Goal: Transaction & Acquisition: Purchase product/service

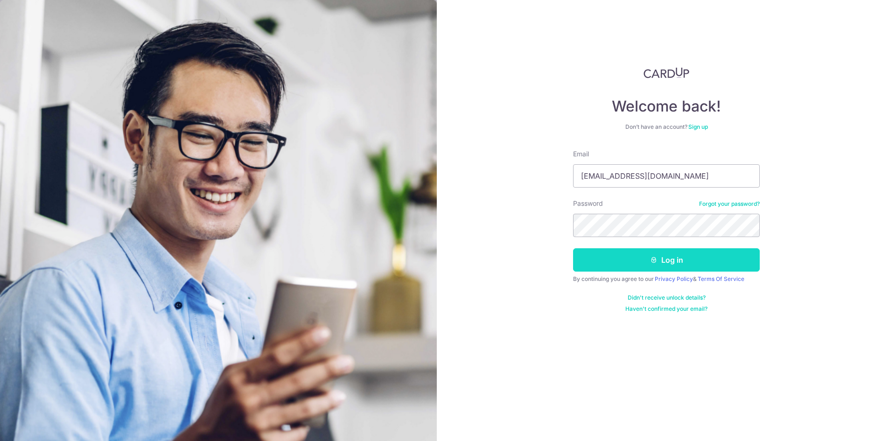
click at [599, 266] on button "Log in" at bounding box center [666, 259] width 187 height 23
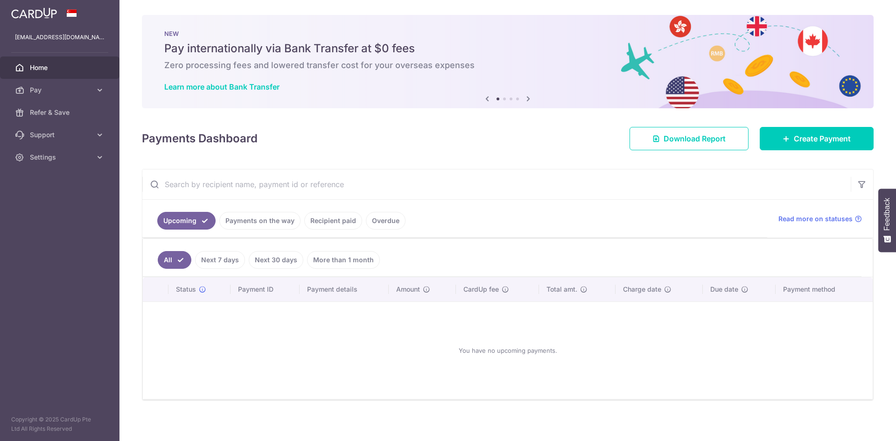
click at [780, 124] on div "× Pause Schedule Pause all future payments in this series Pause just this one p…" at bounding box center [507, 220] width 776 height 441
click at [785, 136] on div "Payments Dashboard Download Report Create Payment" at bounding box center [507, 136] width 731 height 27
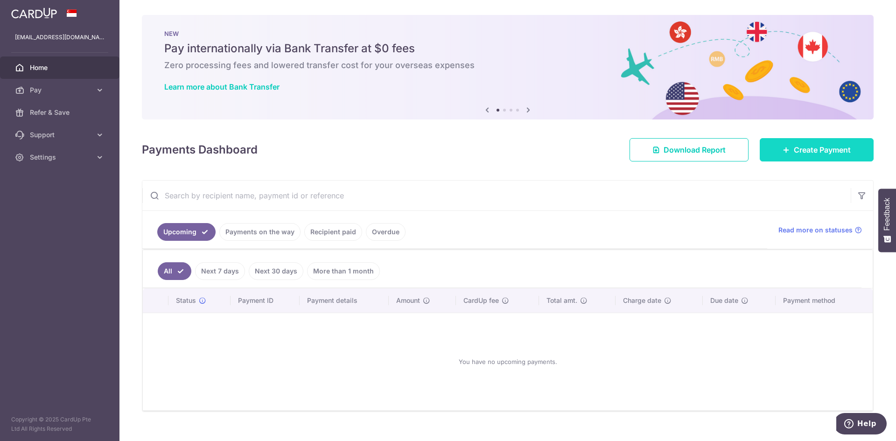
click at [786, 139] on link "Create Payment" at bounding box center [816, 149] width 114 height 23
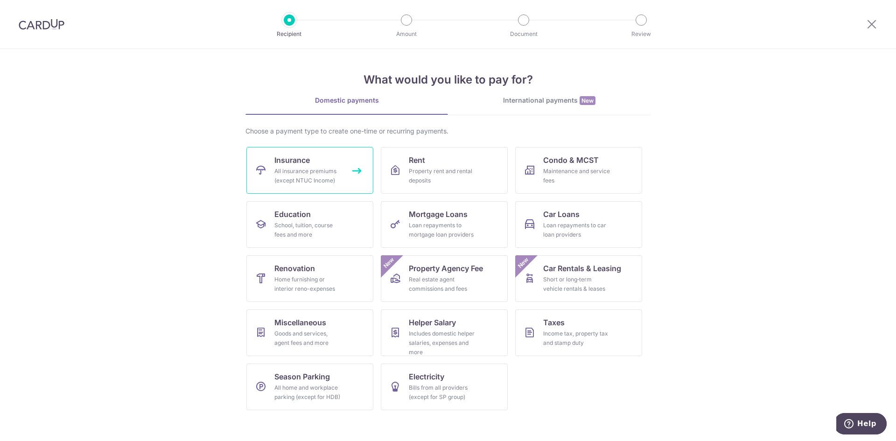
click at [337, 160] on link "Insurance All insurance premiums (except NTUC Income)" at bounding box center [309, 170] width 127 height 47
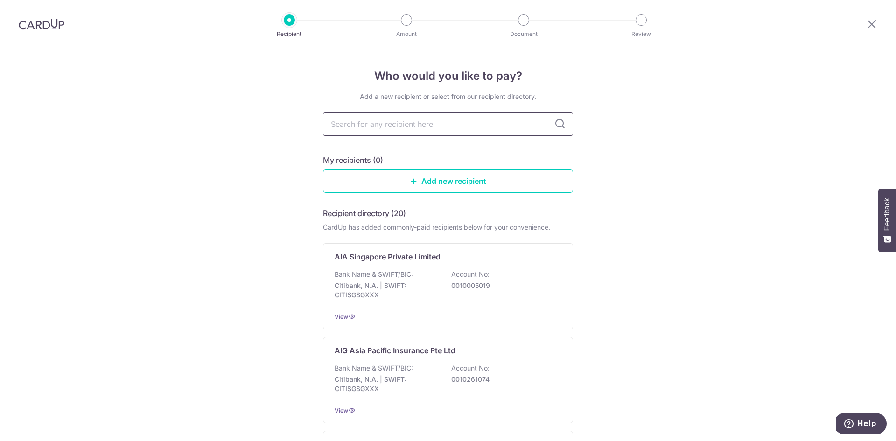
click at [410, 112] on input "text" at bounding box center [448, 123] width 250 height 23
type input "great eastern"
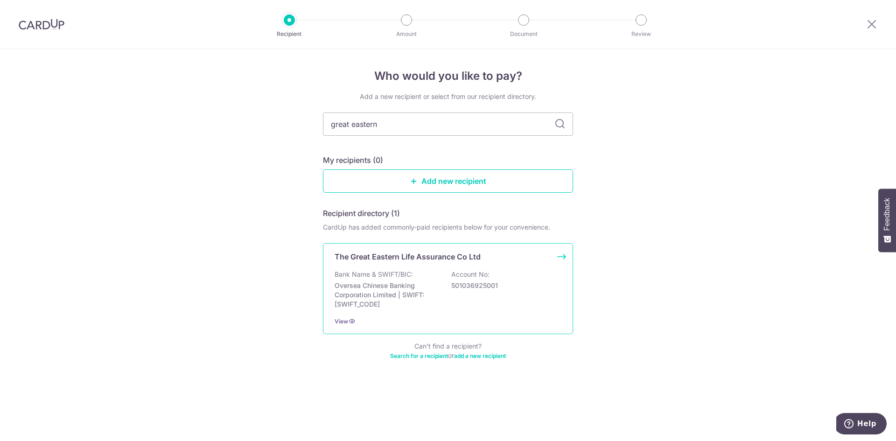
click at [393, 285] on p "Oversea Chinese Banking Corporation Limited | SWIFT: OCBCSGSGXXX" at bounding box center [386, 295] width 104 height 28
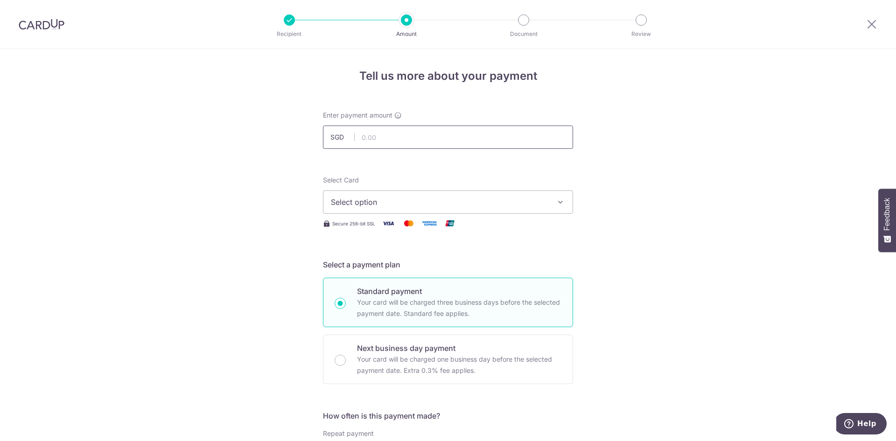
click at [407, 139] on input "text" at bounding box center [448, 136] width 250 height 23
type input "2,589.60"
click at [538, 202] on span "Select option" at bounding box center [439, 201] width 217 height 11
click at [490, 263] on link "**** 1276" at bounding box center [447, 269] width 249 height 22
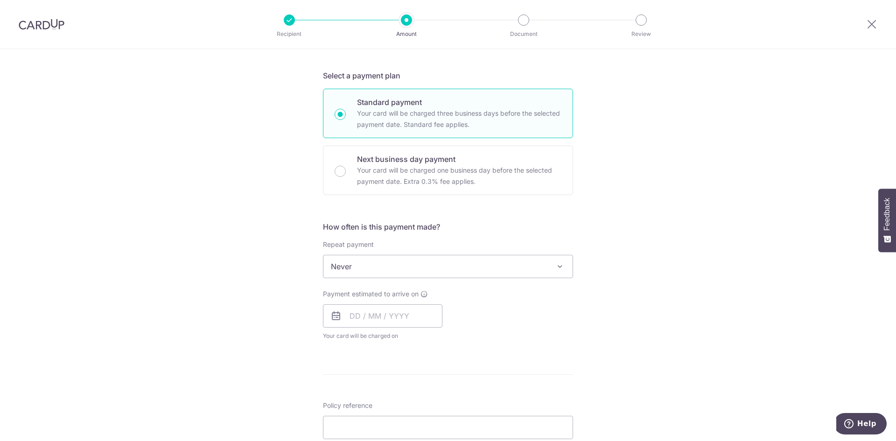
scroll to position [280, 0]
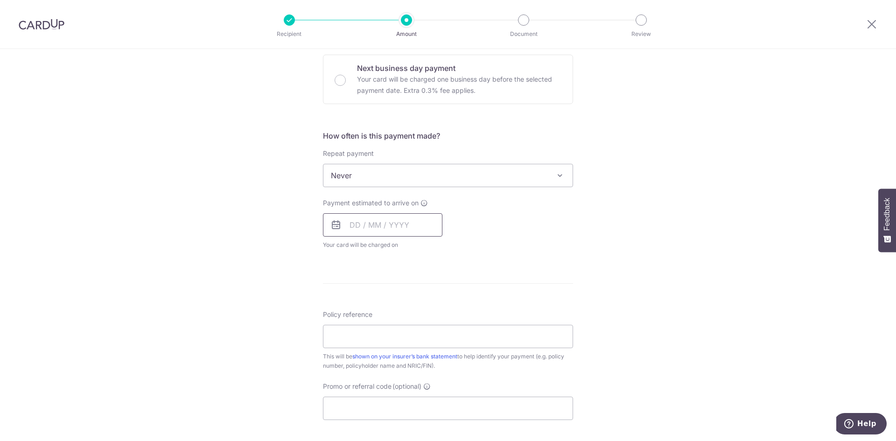
click at [379, 226] on input "text" at bounding box center [382, 224] width 119 height 23
click at [271, 261] on div "Tell us more about your payment Enter payment amount SGD 2,589.60 2589.60 Selec…" at bounding box center [448, 191] width 896 height 844
click at [346, 229] on input "text" at bounding box center [382, 224] width 119 height 23
click at [372, 308] on link "9" at bounding box center [379, 309] width 15 height 15
type input "[DATE]"
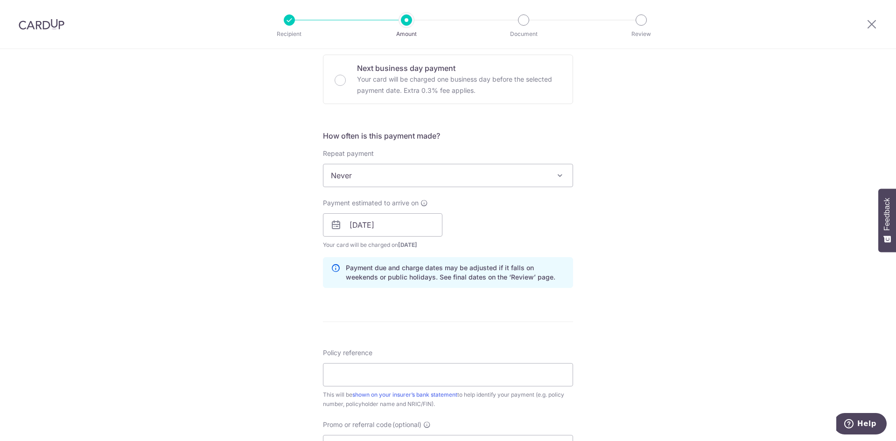
scroll to position [420, 0]
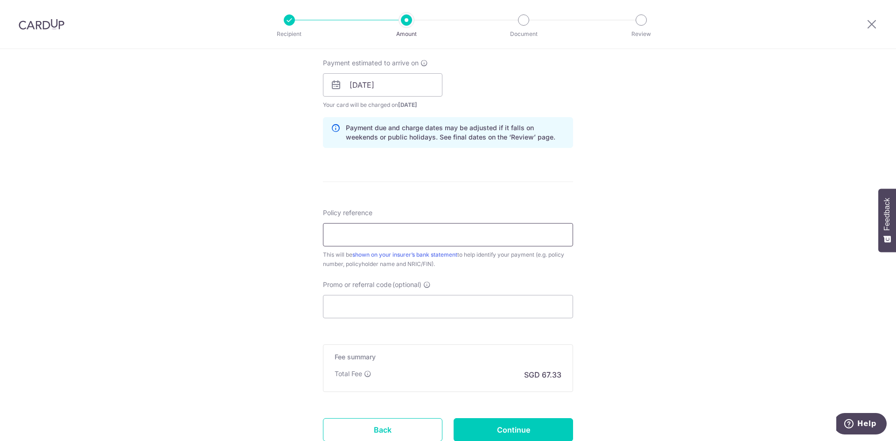
click at [398, 230] on input "Policy reference" at bounding box center [448, 234] width 250 height 23
paste input "0214731745"
click at [346, 233] on input "0214731745" at bounding box center [448, 234] width 250 height 23
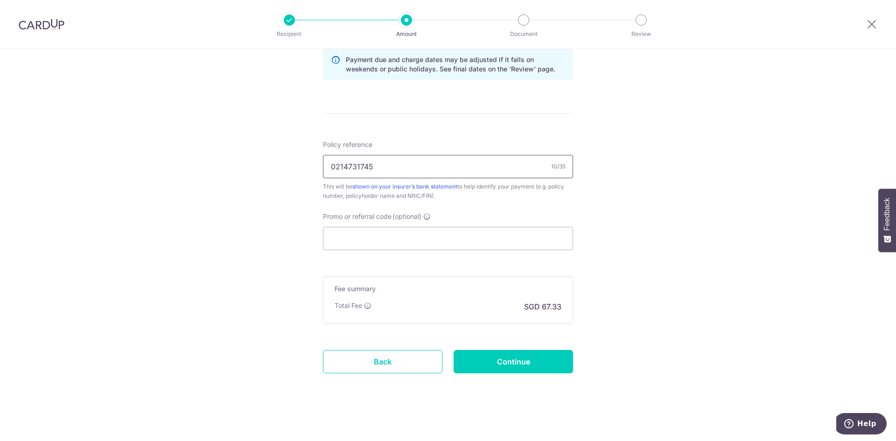
scroll to position [490, 0]
type input "0214731745"
click at [473, 361] on input "Continue" at bounding box center [512, 359] width 119 height 23
type input "Create Schedule"
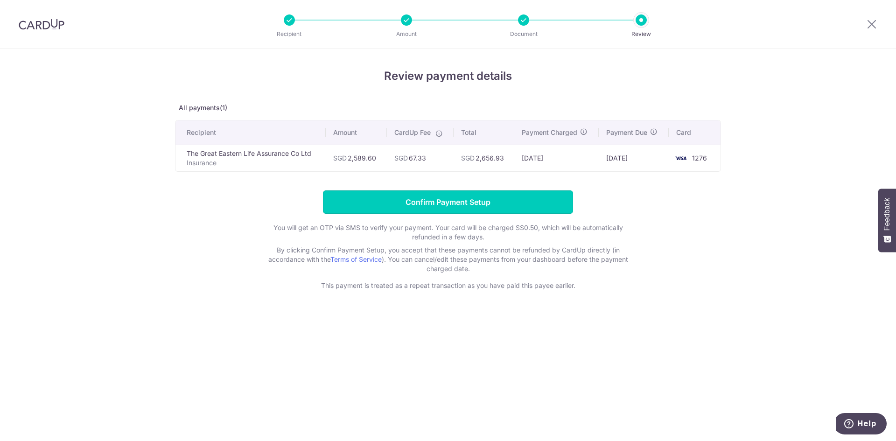
click at [509, 202] on input "Confirm Payment Setup" at bounding box center [448, 201] width 250 height 23
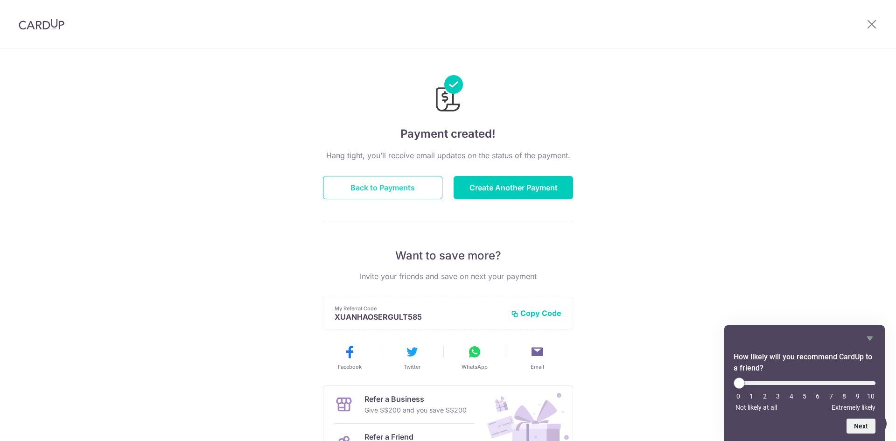
click at [428, 192] on button "Back to Payments" at bounding box center [382, 187] width 119 height 23
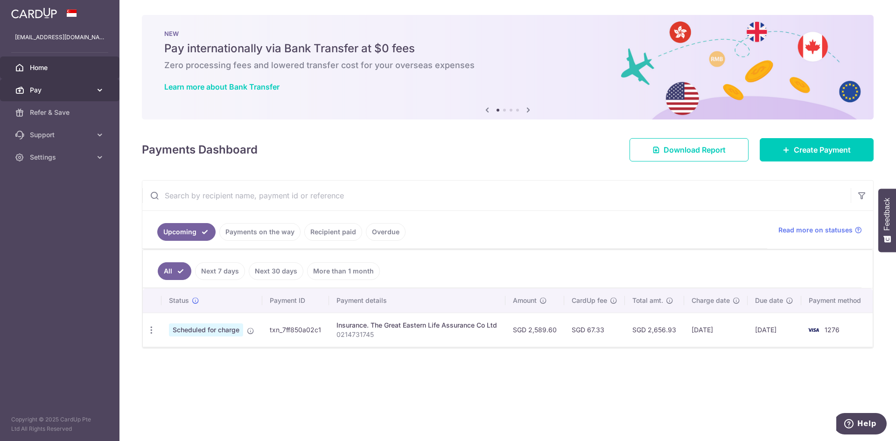
click at [41, 97] on link "Pay" at bounding box center [59, 90] width 119 height 22
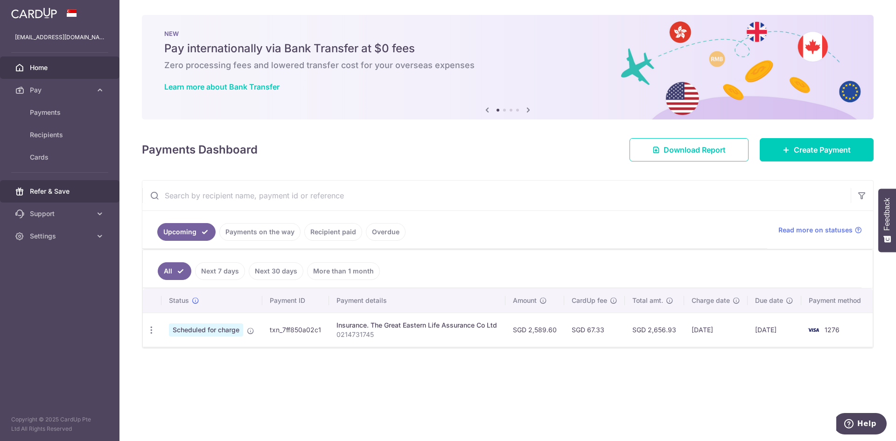
click at [49, 195] on span "Refer & Save" at bounding box center [61, 191] width 62 height 9
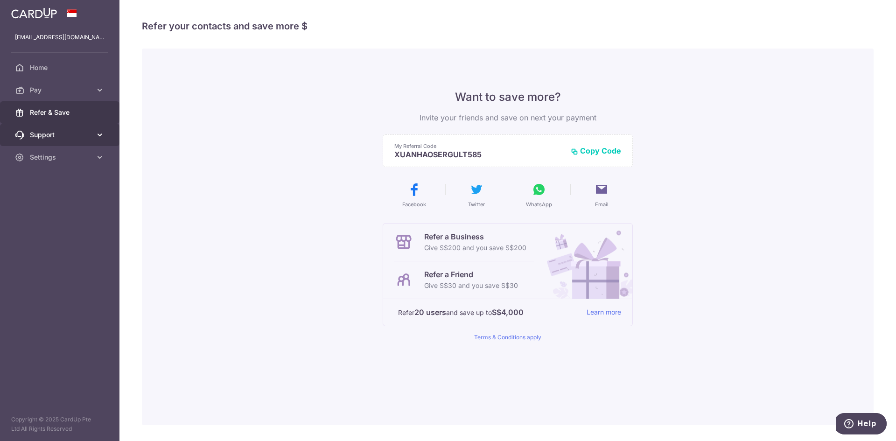
click at [63, 142] on link "Support" at bounding box center [59, 135] width 119 height 22
click at [43, 209] on span "Settings" at bounding box center [61, 213] width 62 height 9
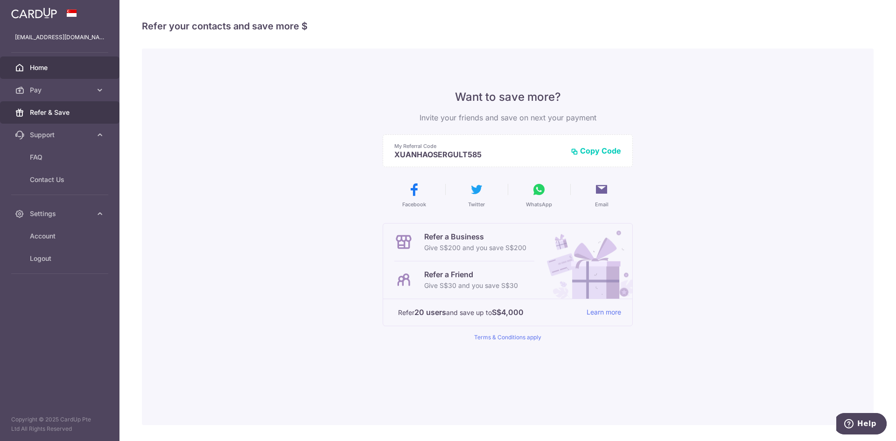
click at [76, 58] on link "Home" at bounding box center [59, 67] width 119 height 22
